Goal: Task Accomplishment & Management: Manage account settings

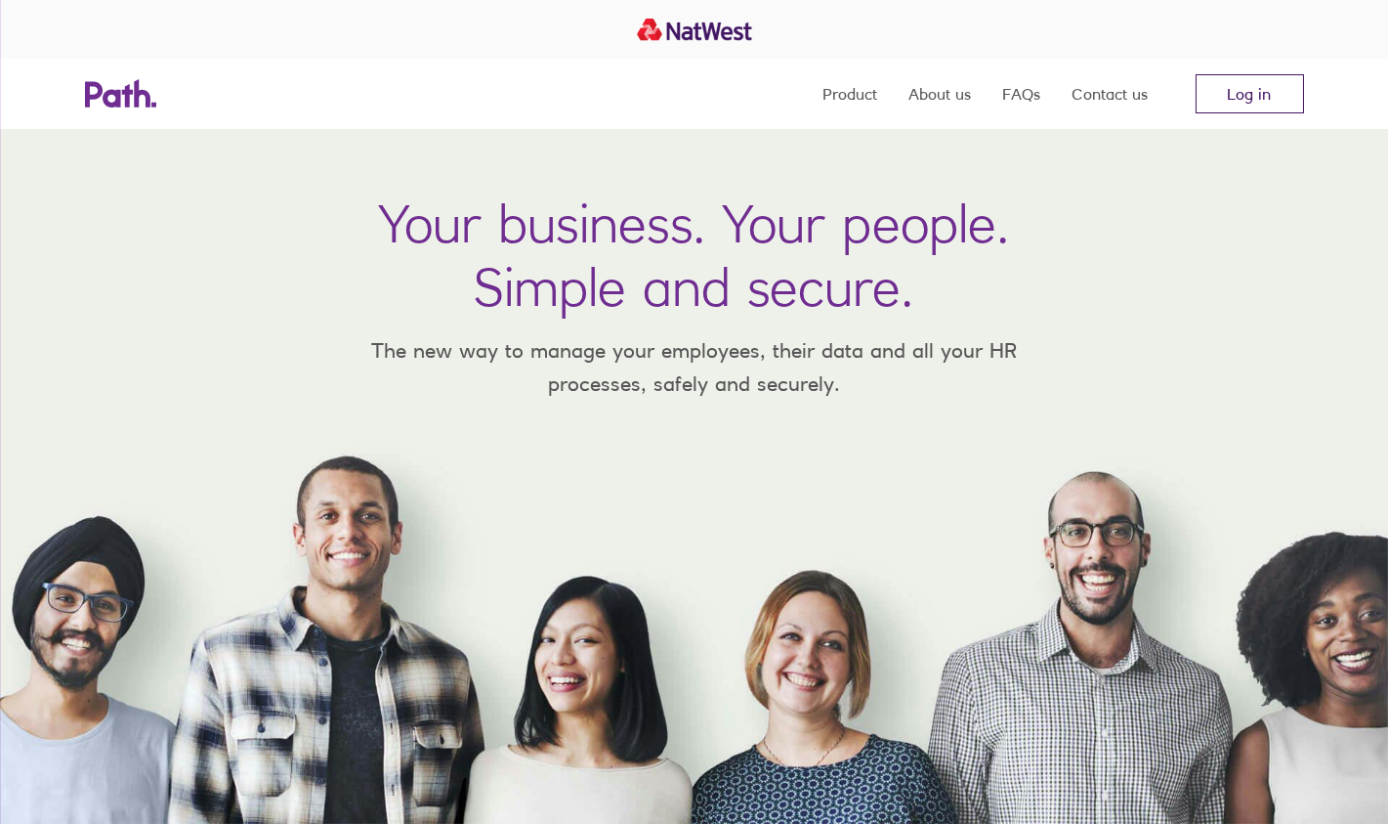
click at [1242, 87] on link "Log in" at bounding box center [1250, 93] width 108 height 39
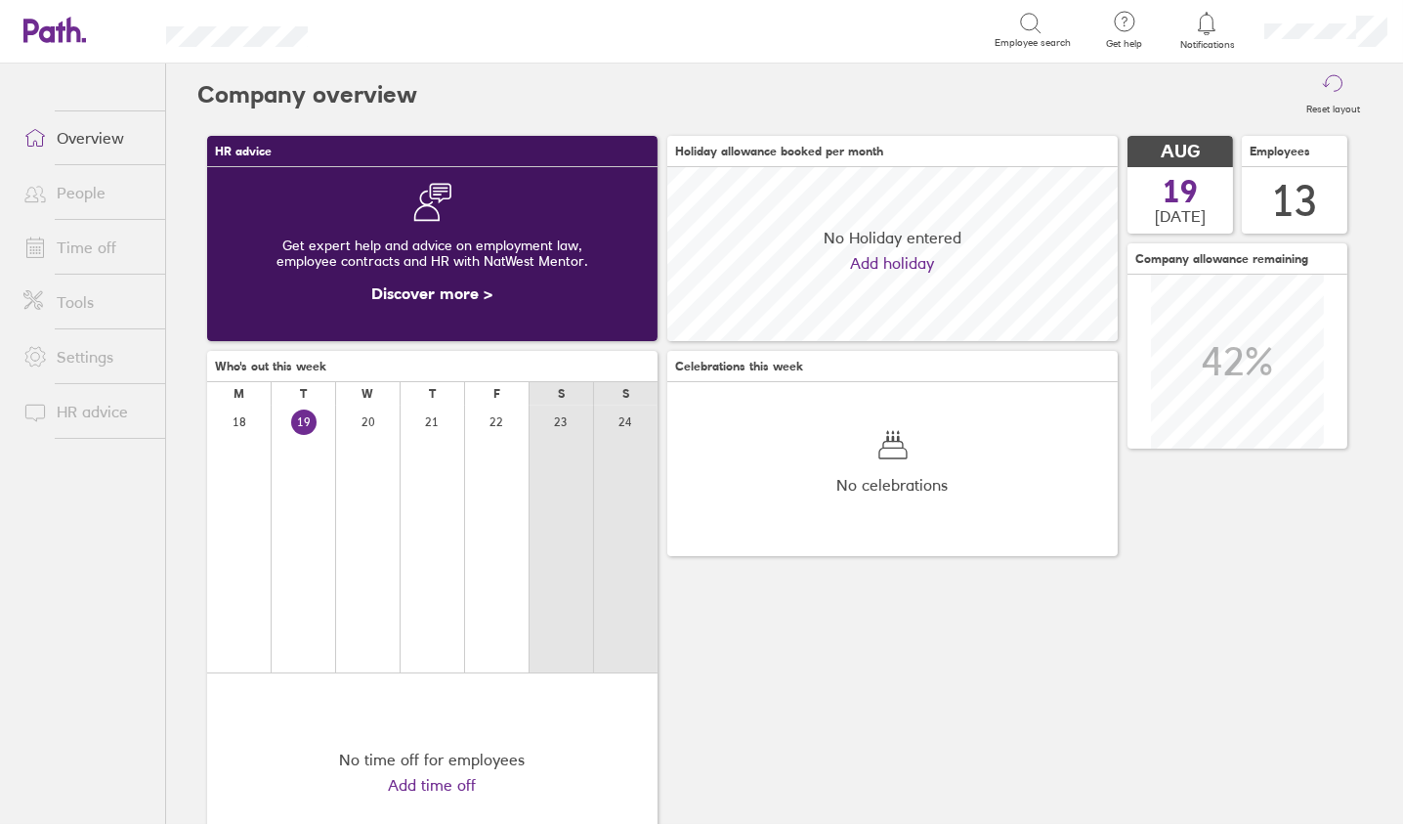
scroll to position [173, 449]
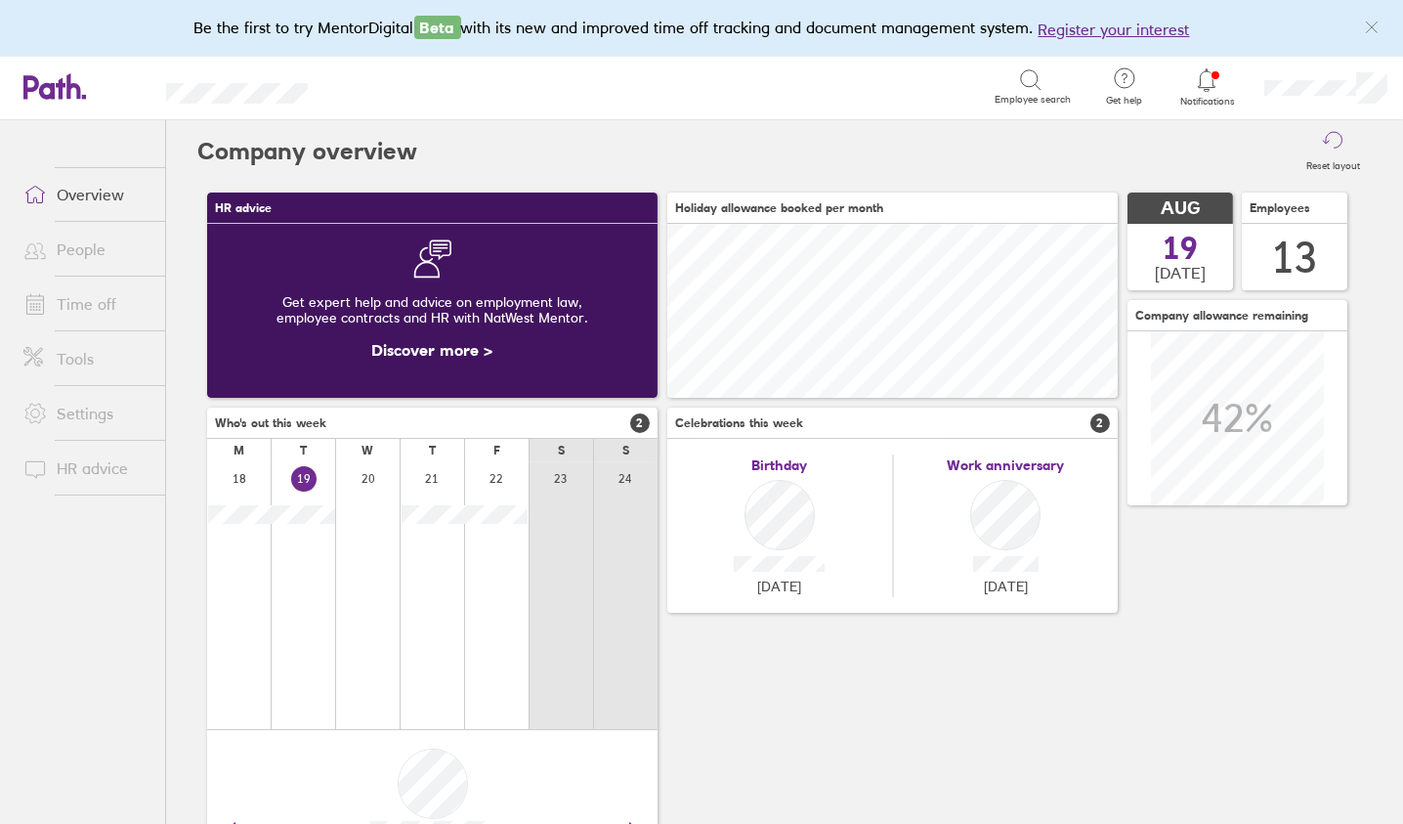
click at [86, 293] on link "Time off" at bounding box center [86, 303] width 157 height 39
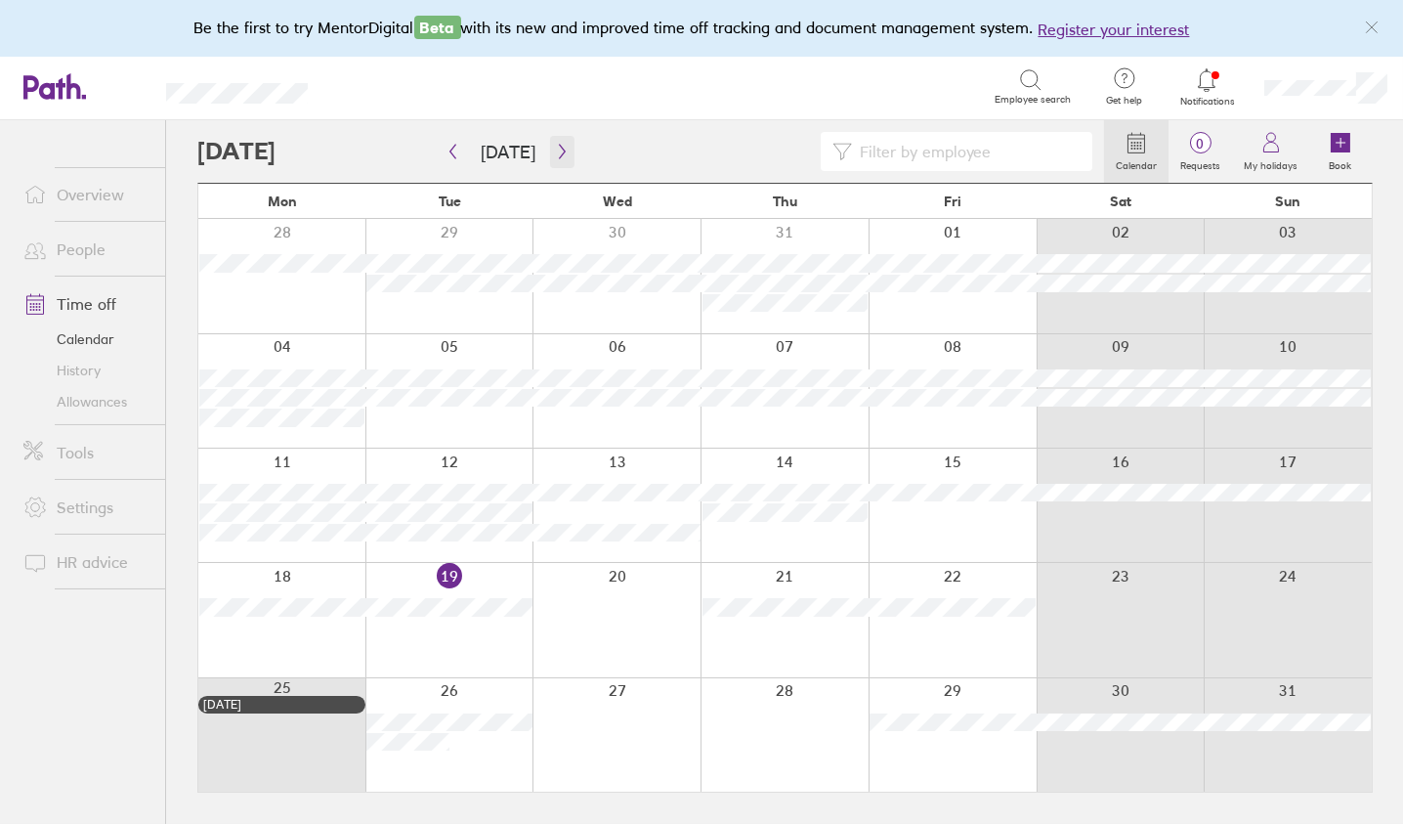
click at [556, 145] on icon "button" at bounding box center [562, 152] width 15 height 16
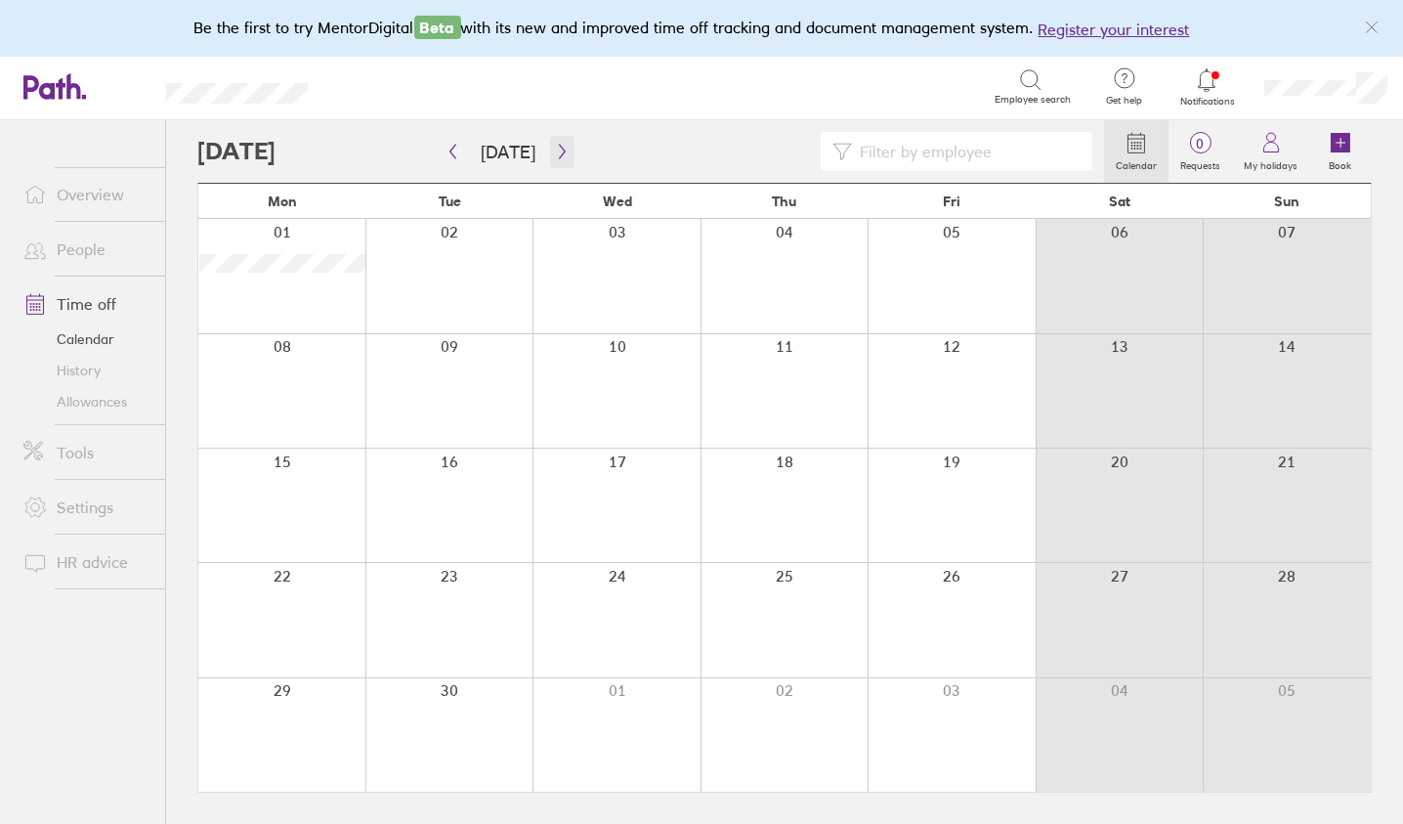
click at [556, 145] on icon "button" at bounding box center [562, 152] width 15 height 16
